Goal: Task Accomplishment & Management: Manage account settings

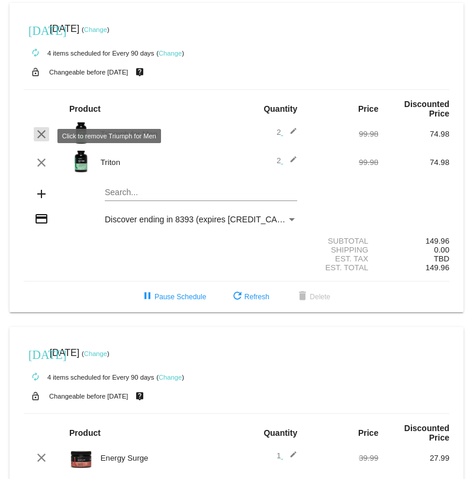
click at [44, 135] on mat-icon "clear" at bounding box center [41, 134] width 14 height 14
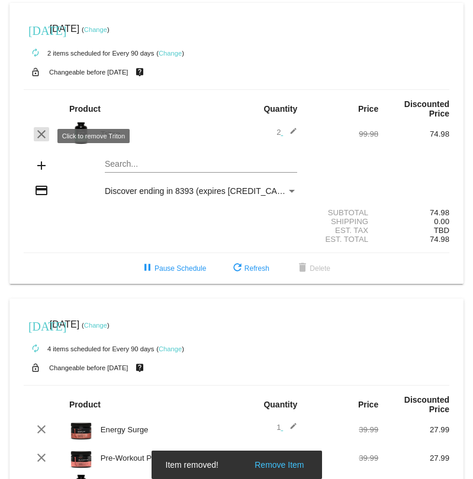
click at [40, 140] on mat-icon "clear" at bounding box center [41, 134] width 14 height 14
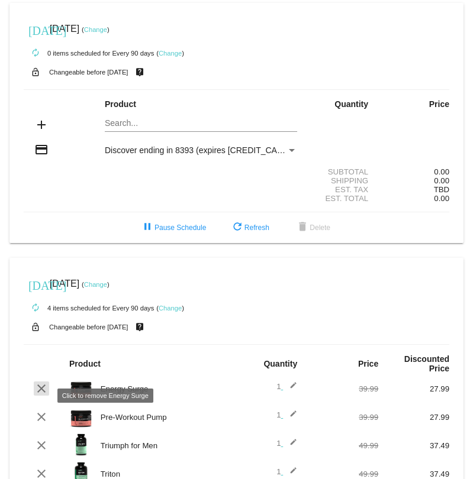
click at [36, 396] on mat-icon "clear" at bounding box center [41, 389] width 14 height 14
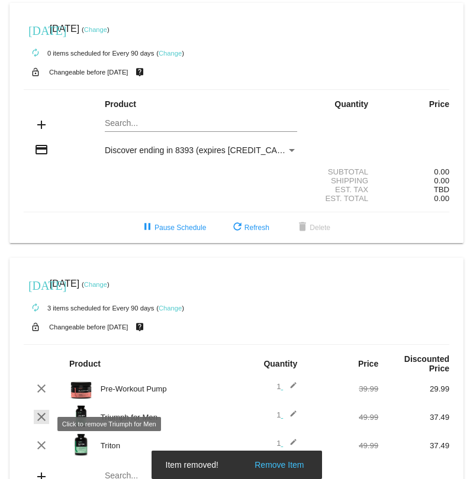
click at [38, 424] on mat-icon "clear" at bounding box center [41, 417] width 14 height 14
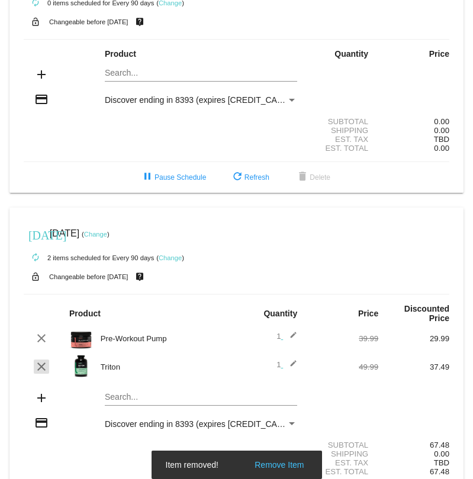
scroll to position [54, 0]
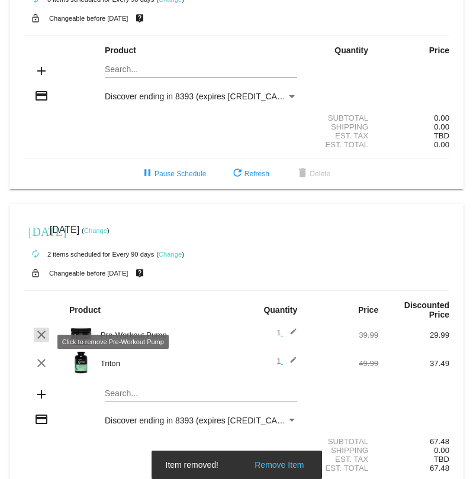
click at [40, 338] on mat-icon "clear" at bounding box center [41, 335] width 14 height 14
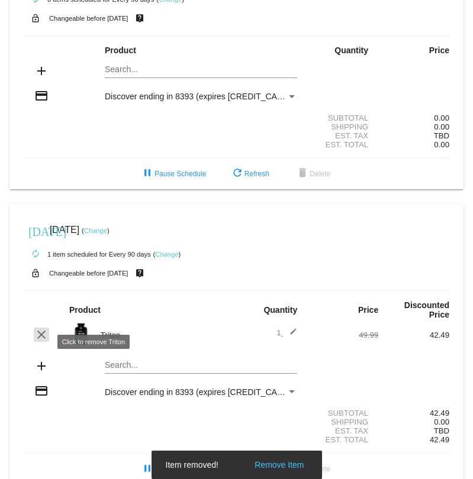
click at [43, 342] on mat-icon "clear" at bounding box center [41, 335] width 14 height 14
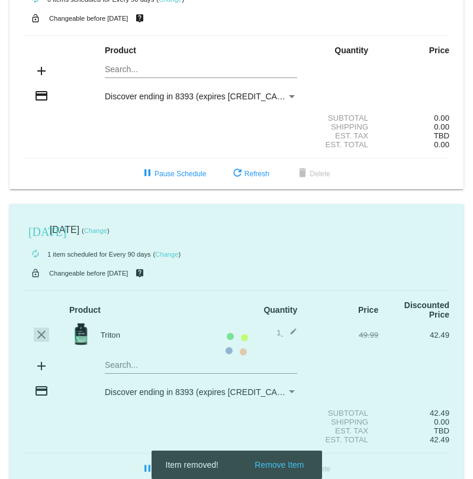
scroll to position [43, 0]
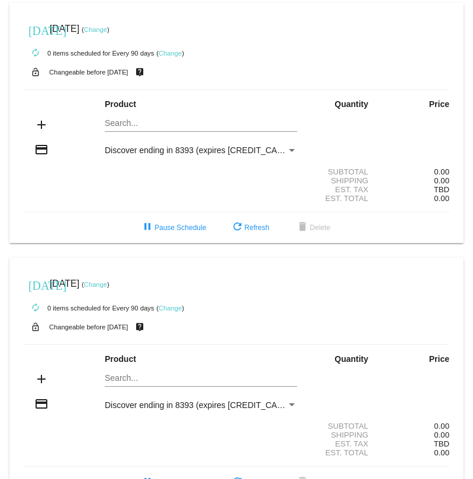
scroll to position [43, 0]
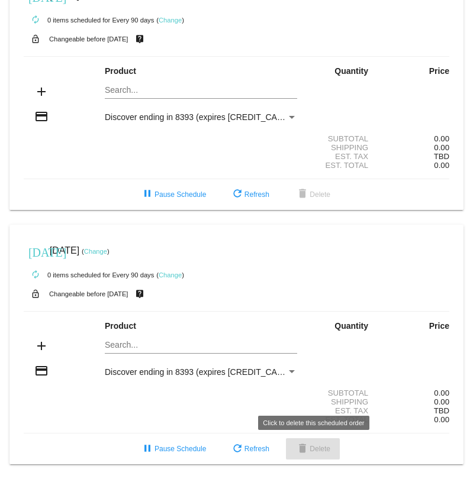
click at [312, 449] on span "delete Delete" at bounding box center [312, 449] width 35 height 8
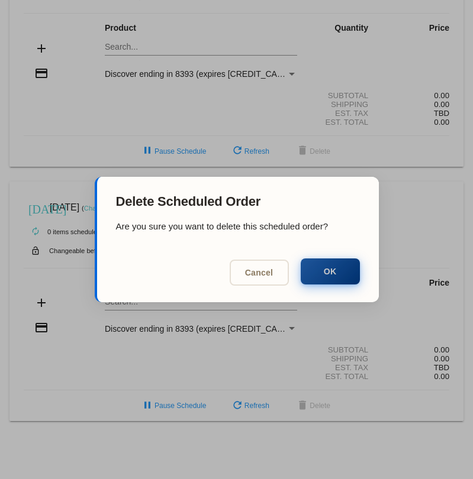
click at [322, 274] on button "OK" at bounding box center [330, 272] width 59 height 26
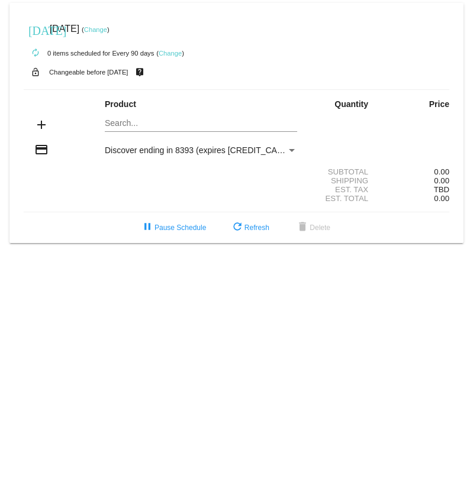
scroll to position [0, 0]
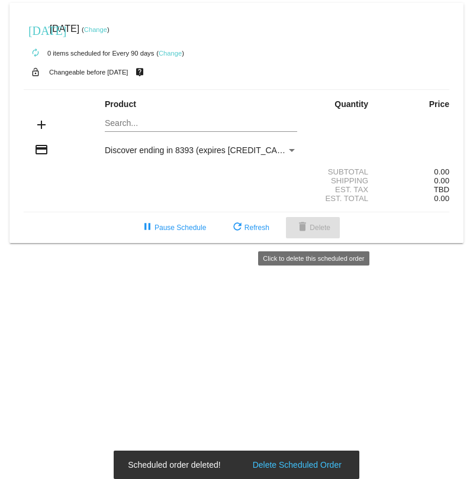
click at [323, 226] on button "delete Delete" at bounding box center [313, 227] width 54 height 21
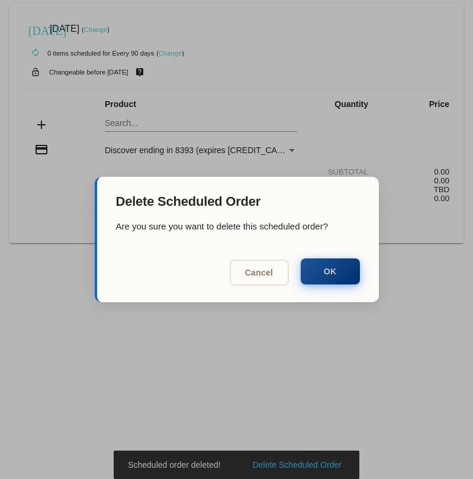
click at [333, 267] on button "OK" at bounding box center [330, 272] width 59 height 26
